Goal: Entertainment & Leisure: Consume media (video, audio)

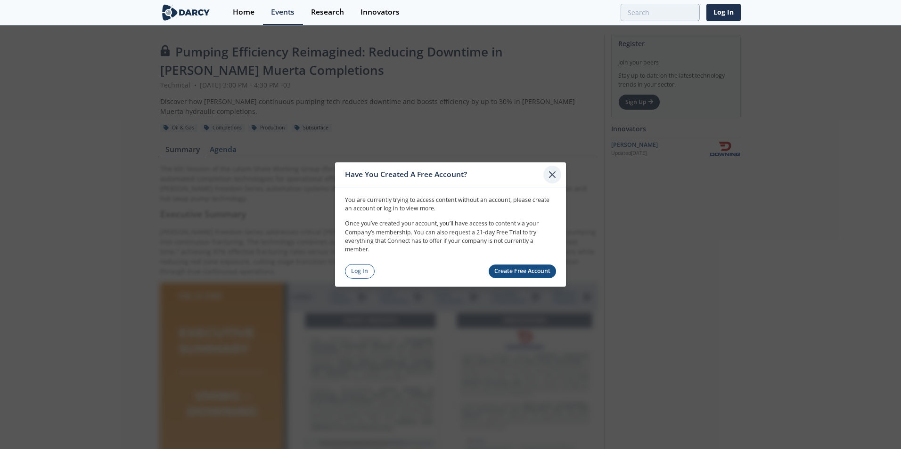
click at [550, 176] on icon at bounding box center [551, 174] width 11 height 11
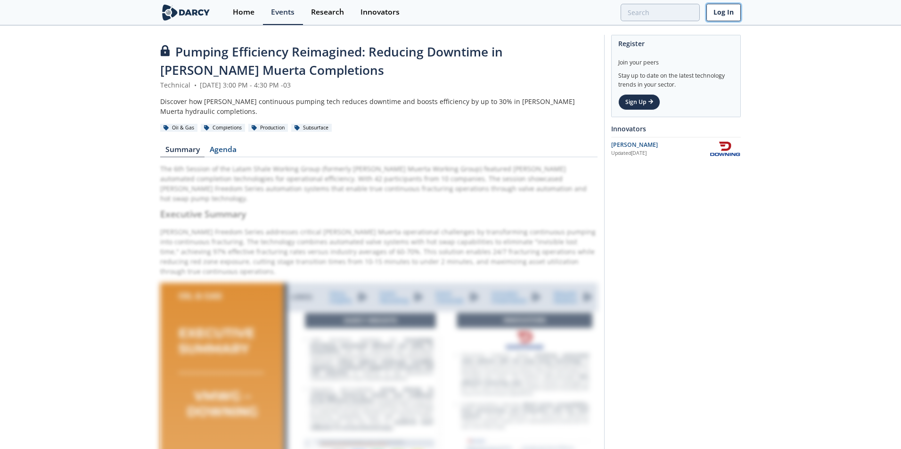
click at [730, 12] on link "Log In" at bounding box center [723, 12] width 34 height 17
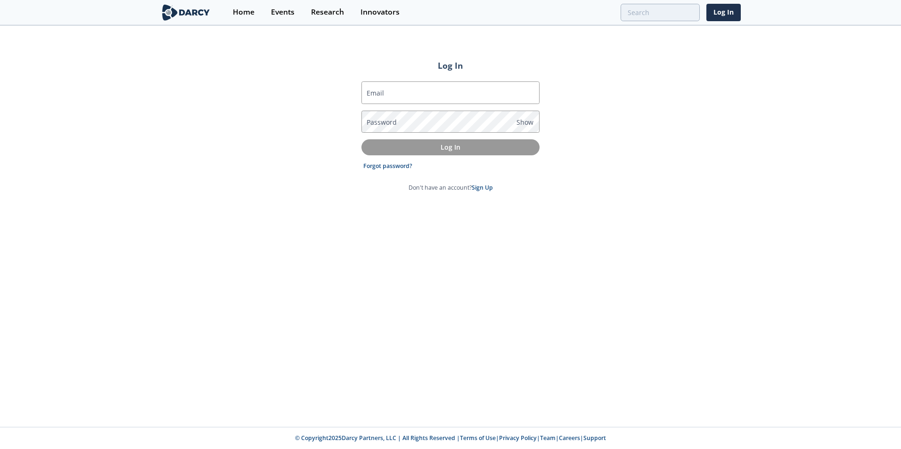
type input "[EMAIL_ADDRESS][DOMAIN_NAME]"
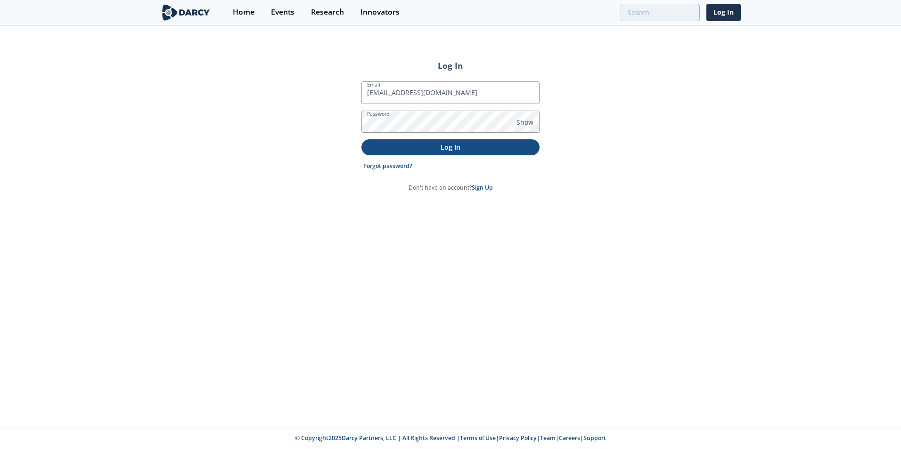
click at [443, 149] on p "Log In" at bounding box center [450, 147] width 165 height 10
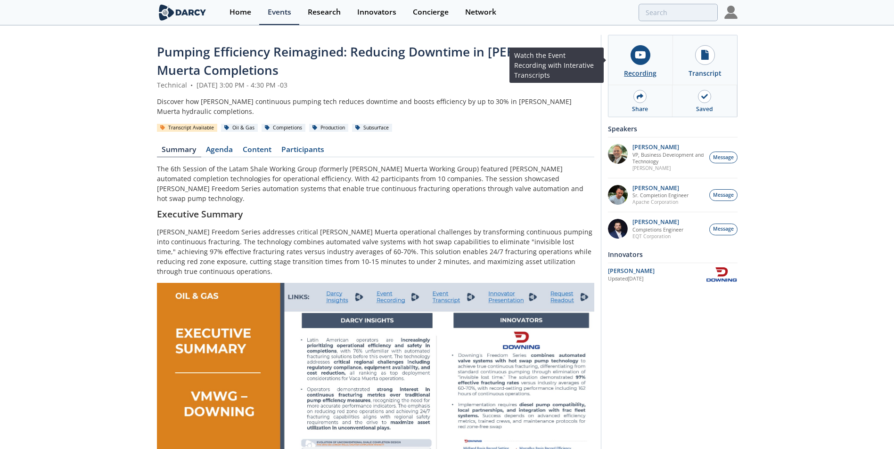
click at [658, 50] on link "Recording" at bounding box center [640, 59] width 65 height 49
